Goal: Task Accomplishment & Management: Use online tool/utility

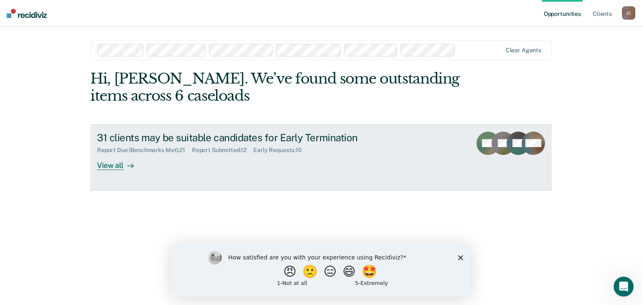
click at [115, 166] on div "View all" at bounding box center [120, 162] width 47 height 16
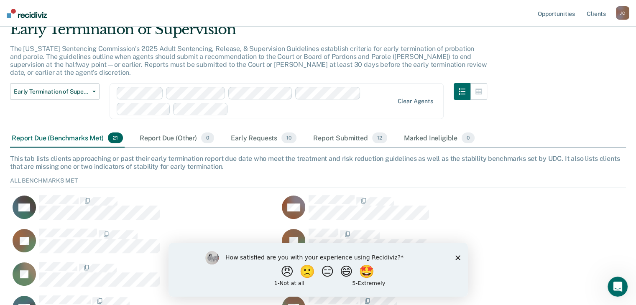
scroll to position [10, 0]
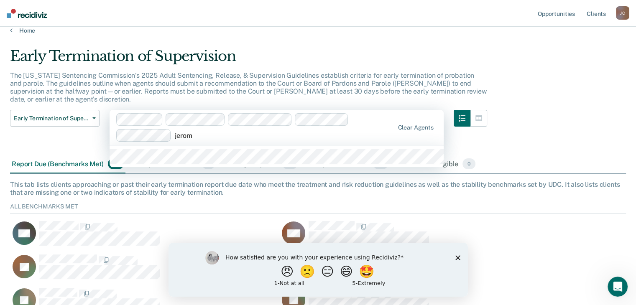
type input "[PERSON_NAME]"
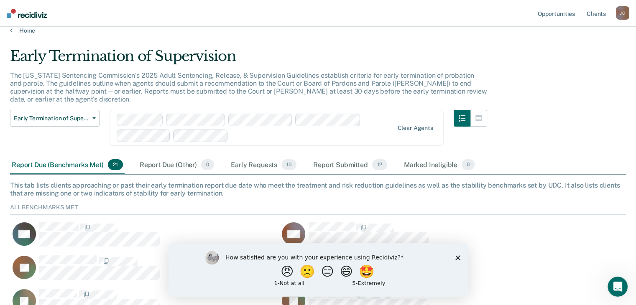
click at [457, 256] on icon "Close survey" at bounding box center [457, 257] width 5 height 5
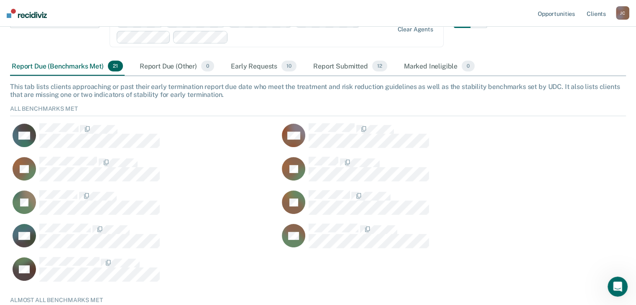
scroll to position [110, 0]
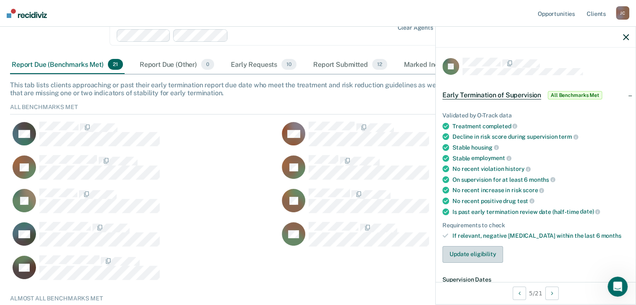
click at [465, 253] on button "Update eligibility" at bounding box center [472, 254] width 61 height 17
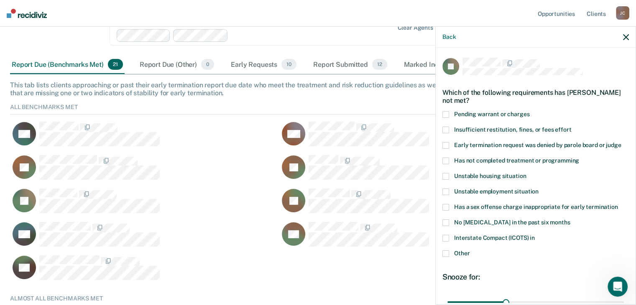
click at [445, 255] on span at bounding box center [445, 254] width 7 height 7
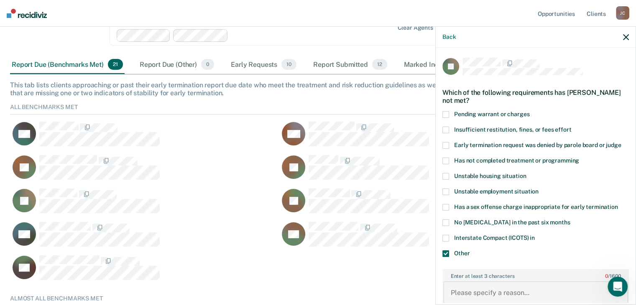
click at [480, 291] on textarea "Enter at least 3 characters 0 / 1600" at bounding box center [535, 296] width 185 height 31
type textarea "subject has not received GED per court order"
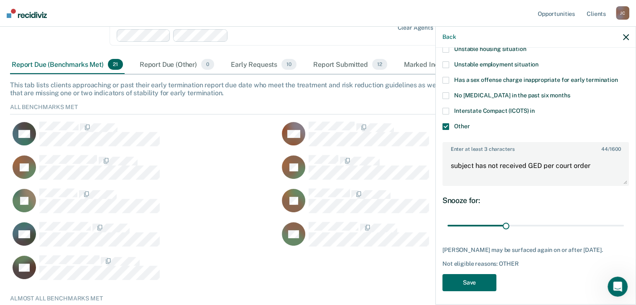
scroll to position [129, 0]
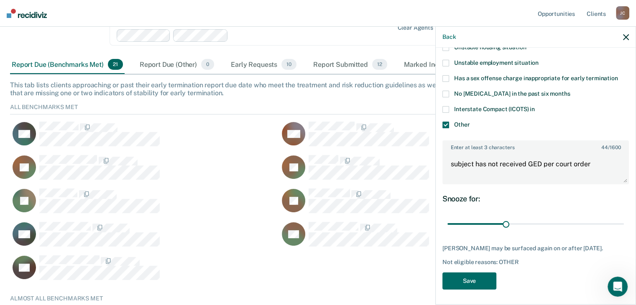
drag, startPoint x: 632, startPoint y: 205, endPoint x: 18, endPoint y: 13, distance: 643.7
drag, startPoint x: 503, startPoint y: 223, endPoint x: 619, endPoint y: 225, distance: 116.7
type input "90"
click at [619, 225] on input "range" at bounding box center [536, 224] width 176 height 15
click at [468, 281] on button "Save" at bounding box center [469, 281] width 54 height 17
